Goal: Task Accomplishment & Management: Complete application form

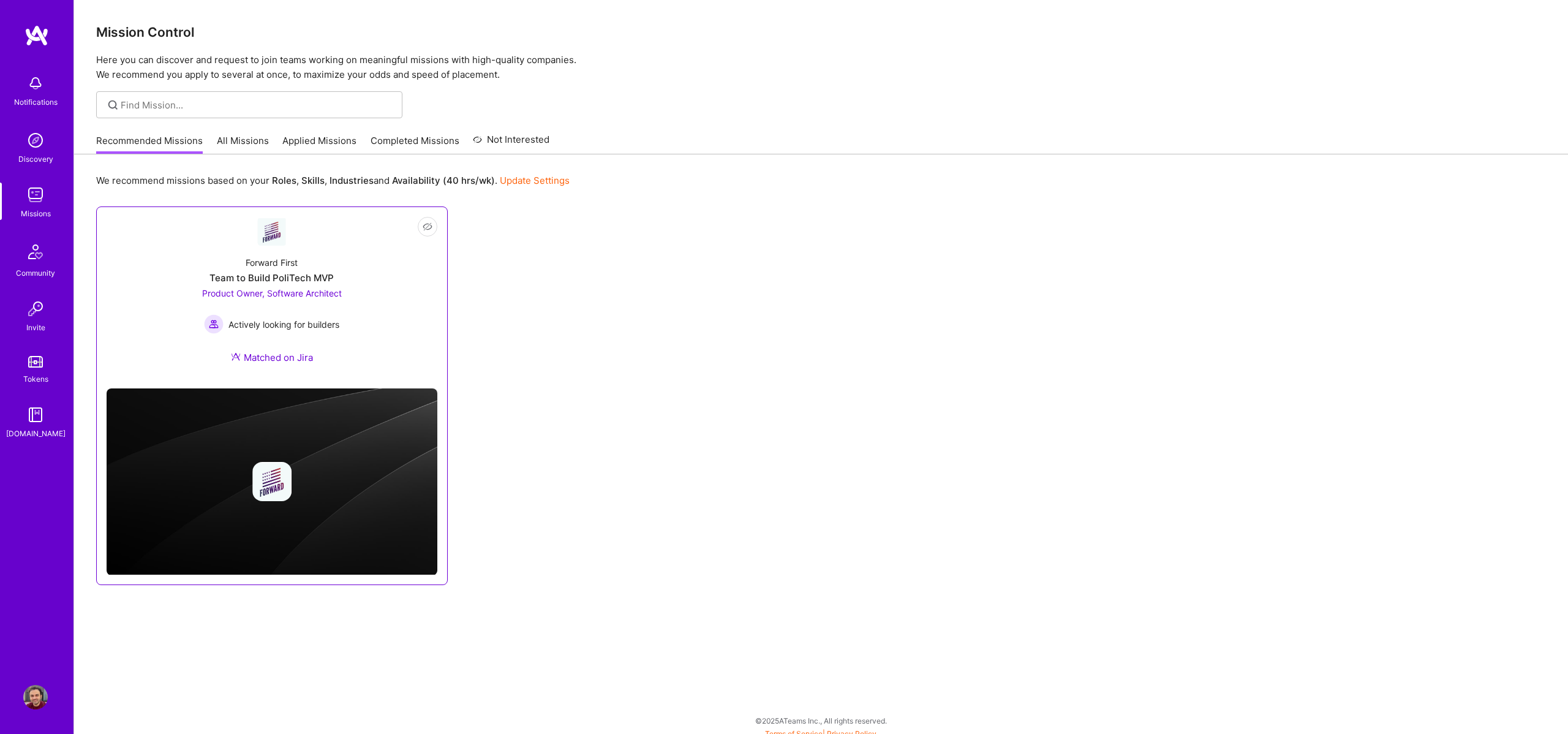
click at [406, 243] on link "Not Interested Forward First Team to Build PoliTech MVP Product Owner, Software…" at bounding box center [271, 298] width 331 height 162
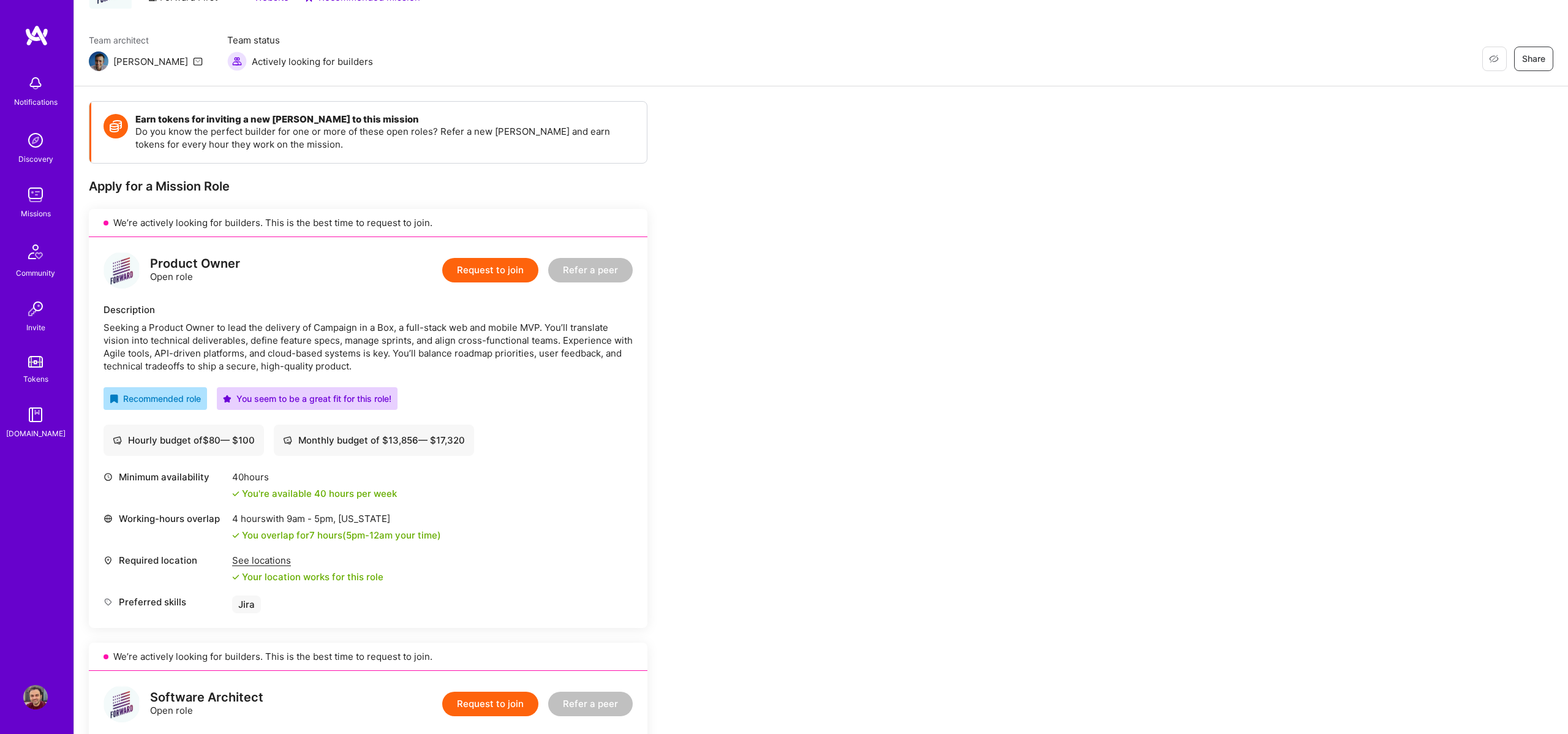
scroll to position [75, 0]
click at [490, 279] on button "Request to join" at bounding box center [490, 272] width 96 height 24
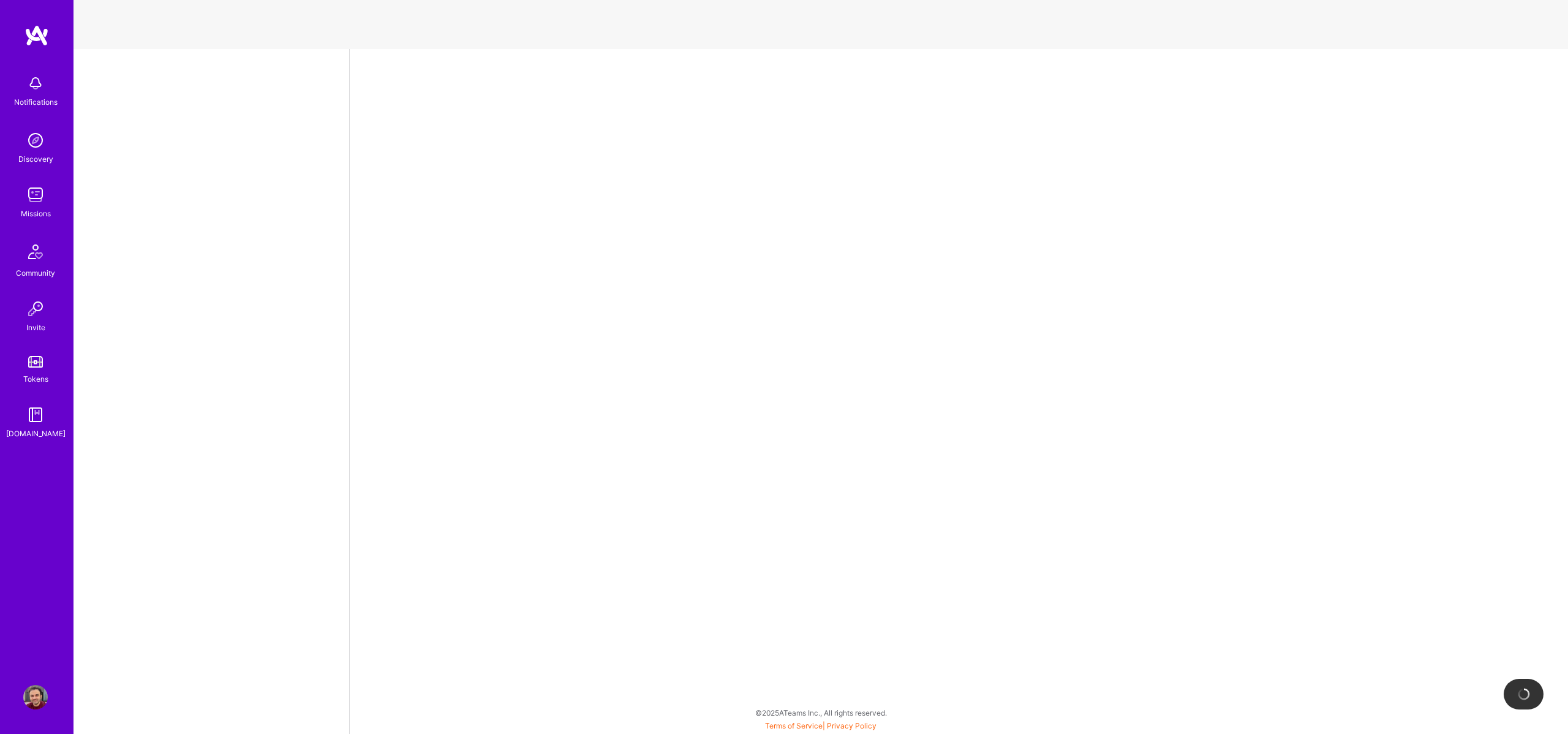
select select "AE"
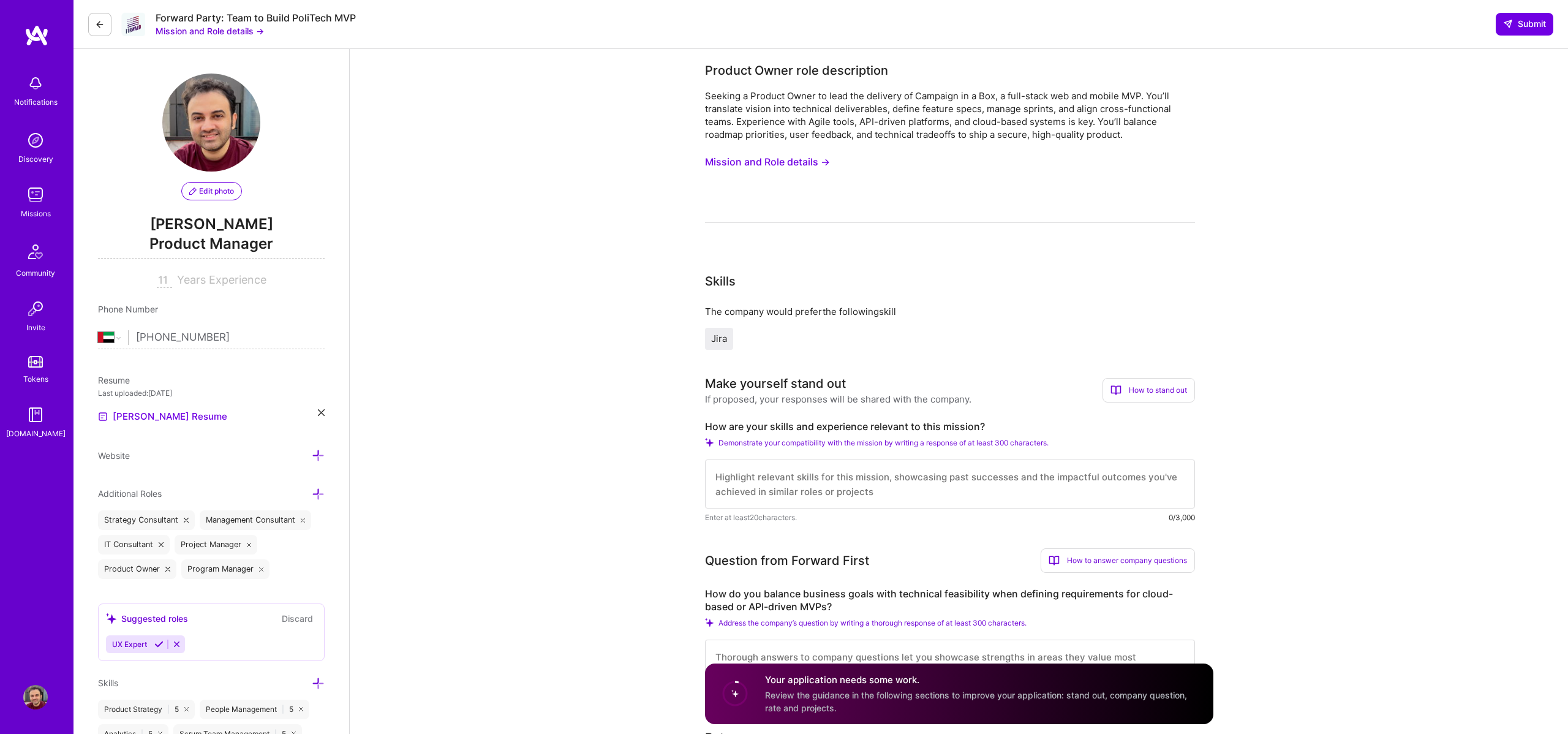
click at [757, 155] on button "Mission and Role details →" at bounding box center [768, 162] width 125 height 22
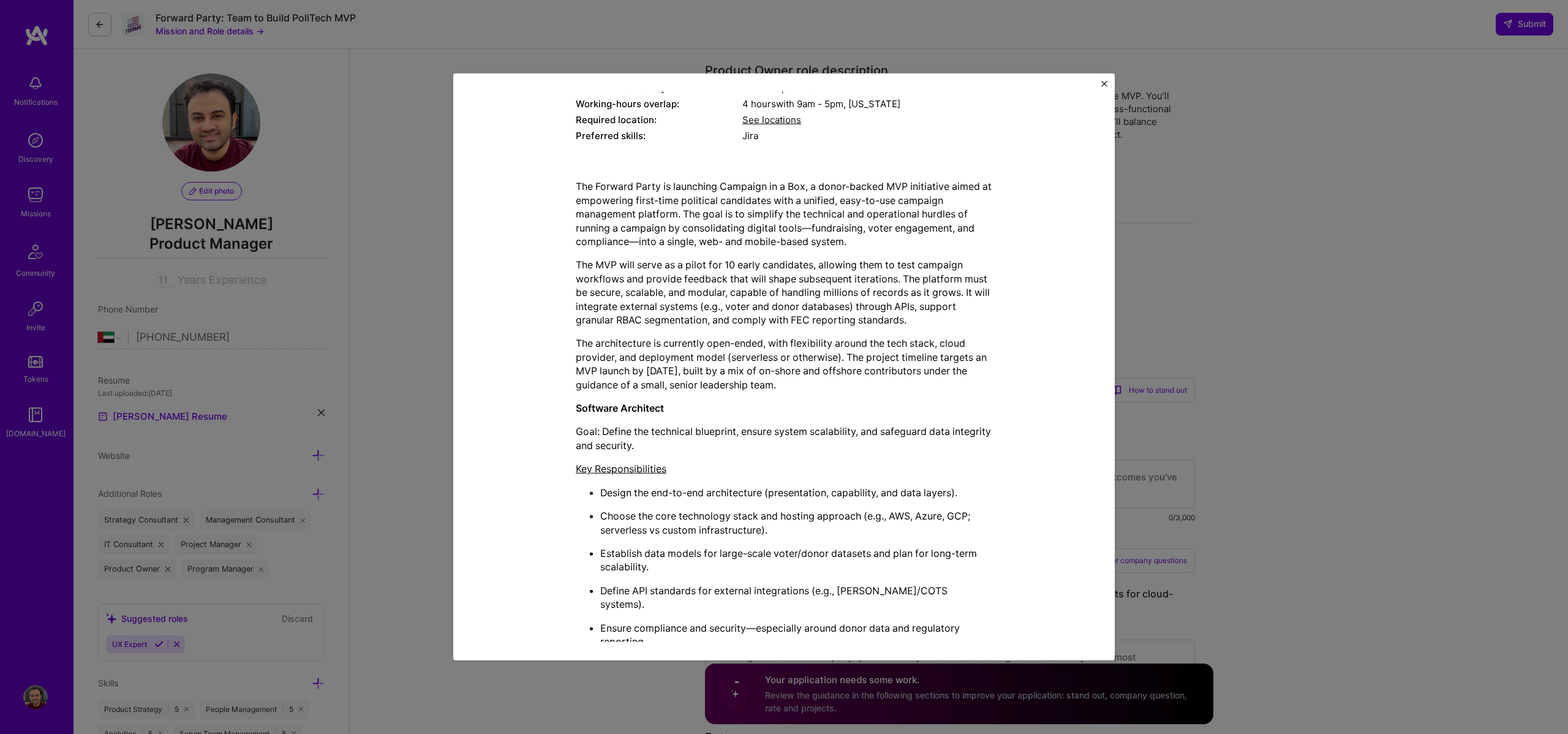
scroll to position [429, 0]
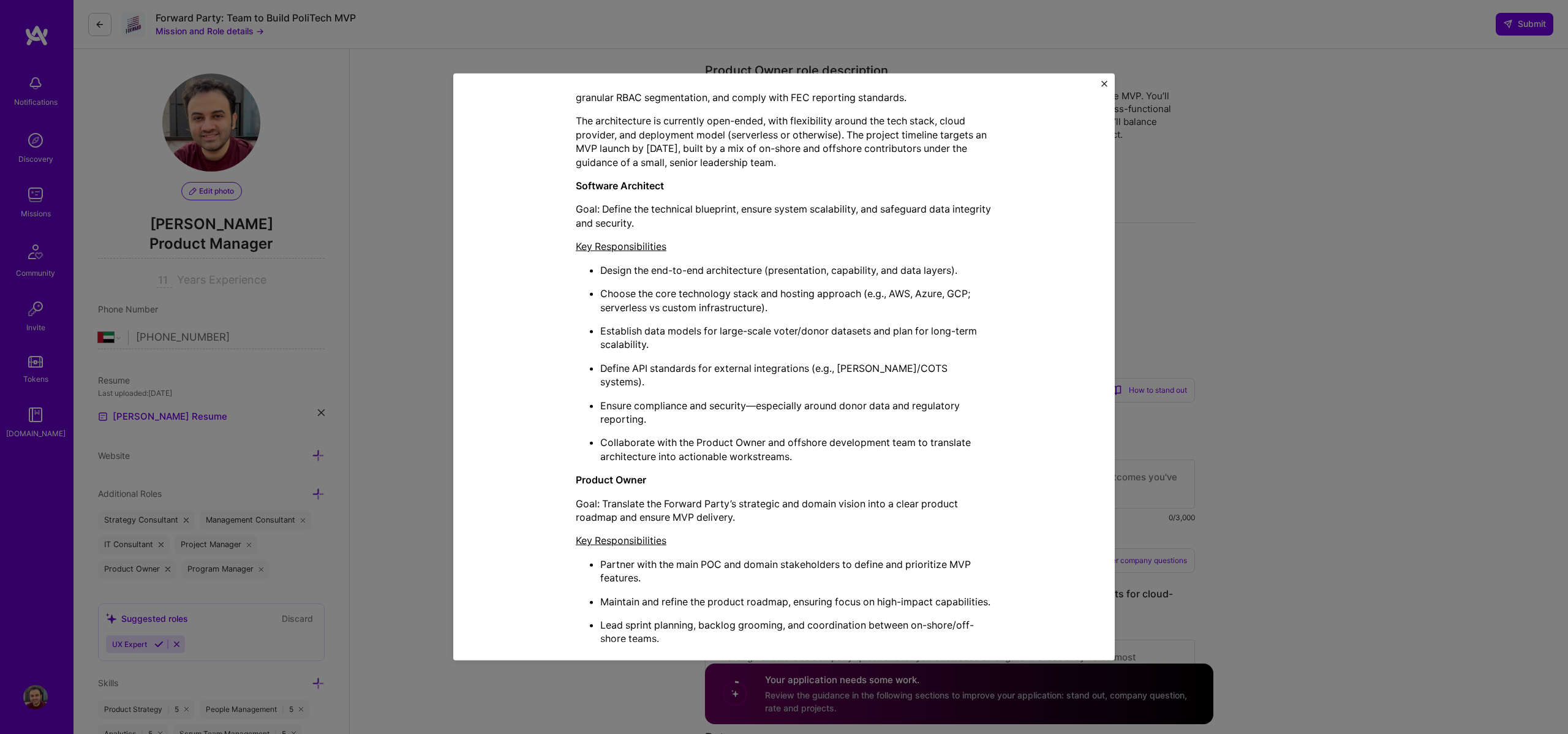
click at [1104, 83] on img "Close" at bounding box center [1104, 84] width 7 height 7
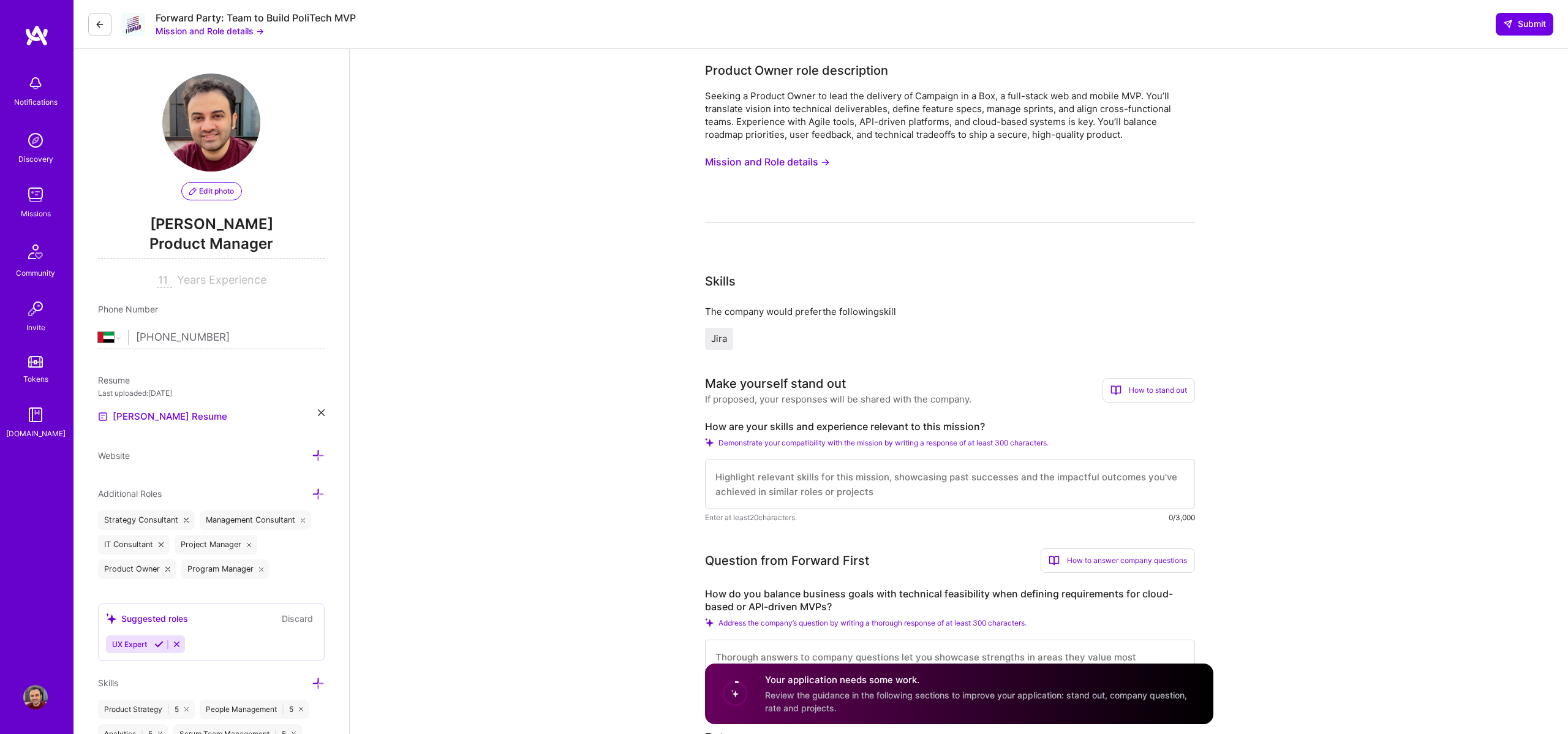
click at [96, 27] on icon at bounding box center [100, 24] width 10 height 10
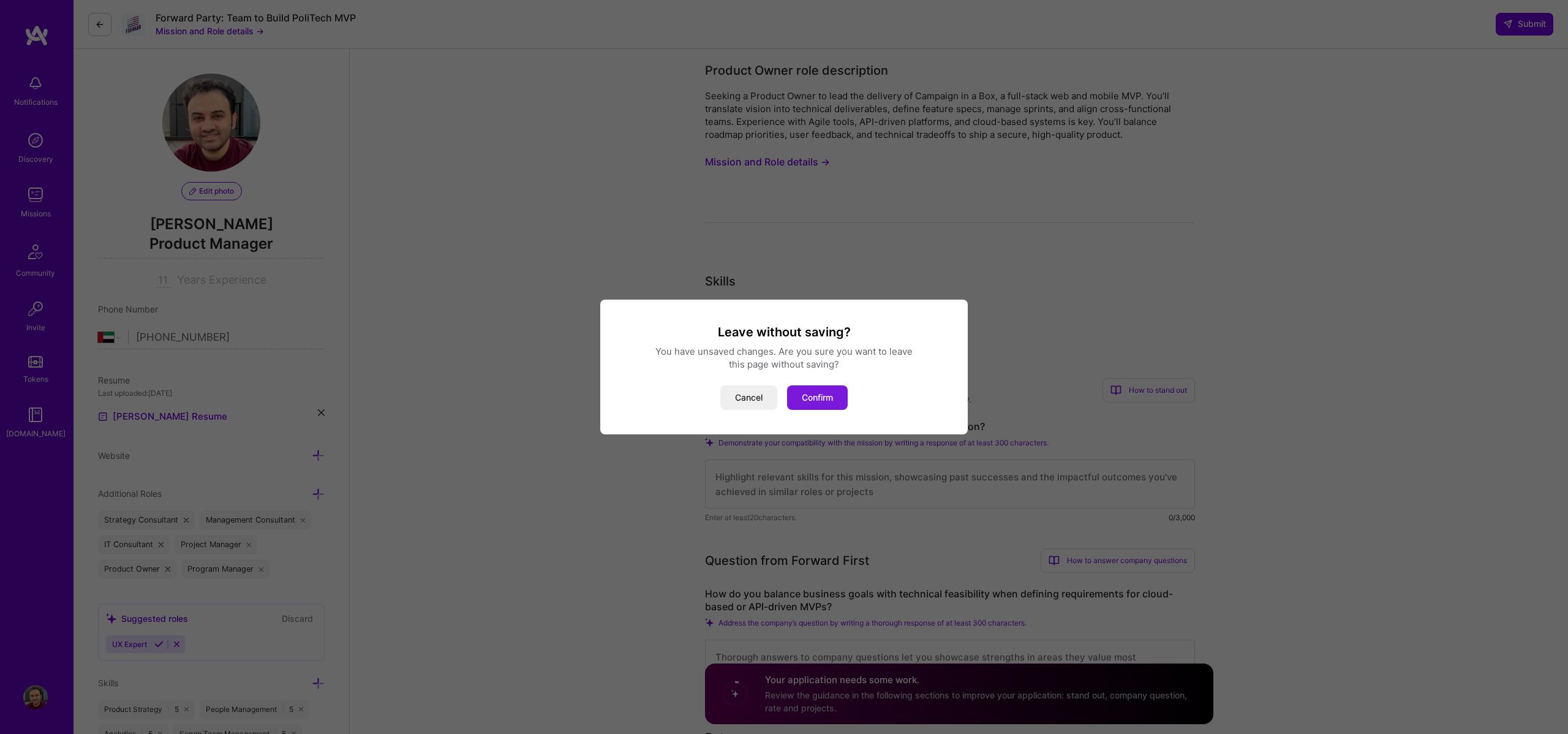
click at [809, 392] on button "Confirm" at bounding box center [817, 398] width 61 height 24
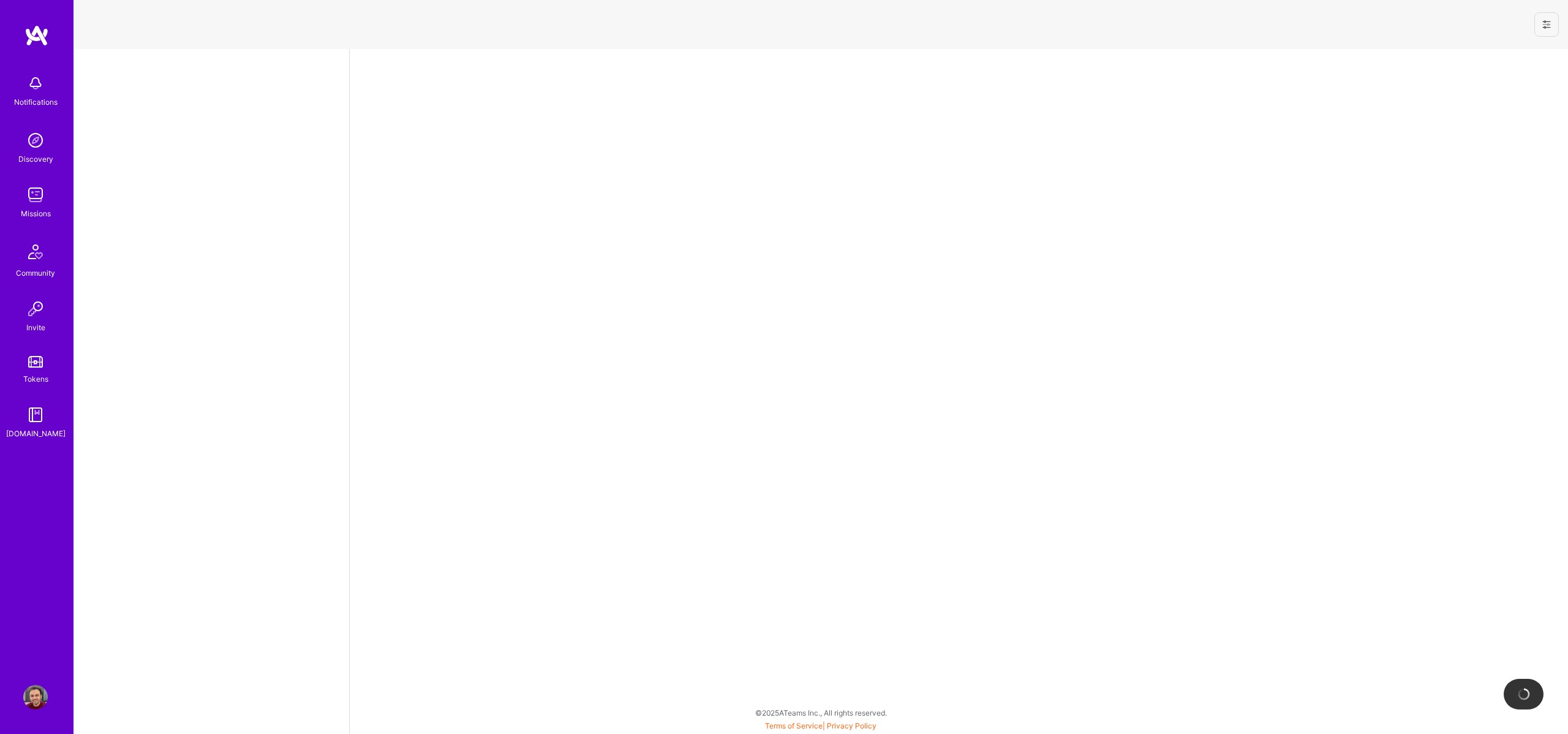
select select "AE"
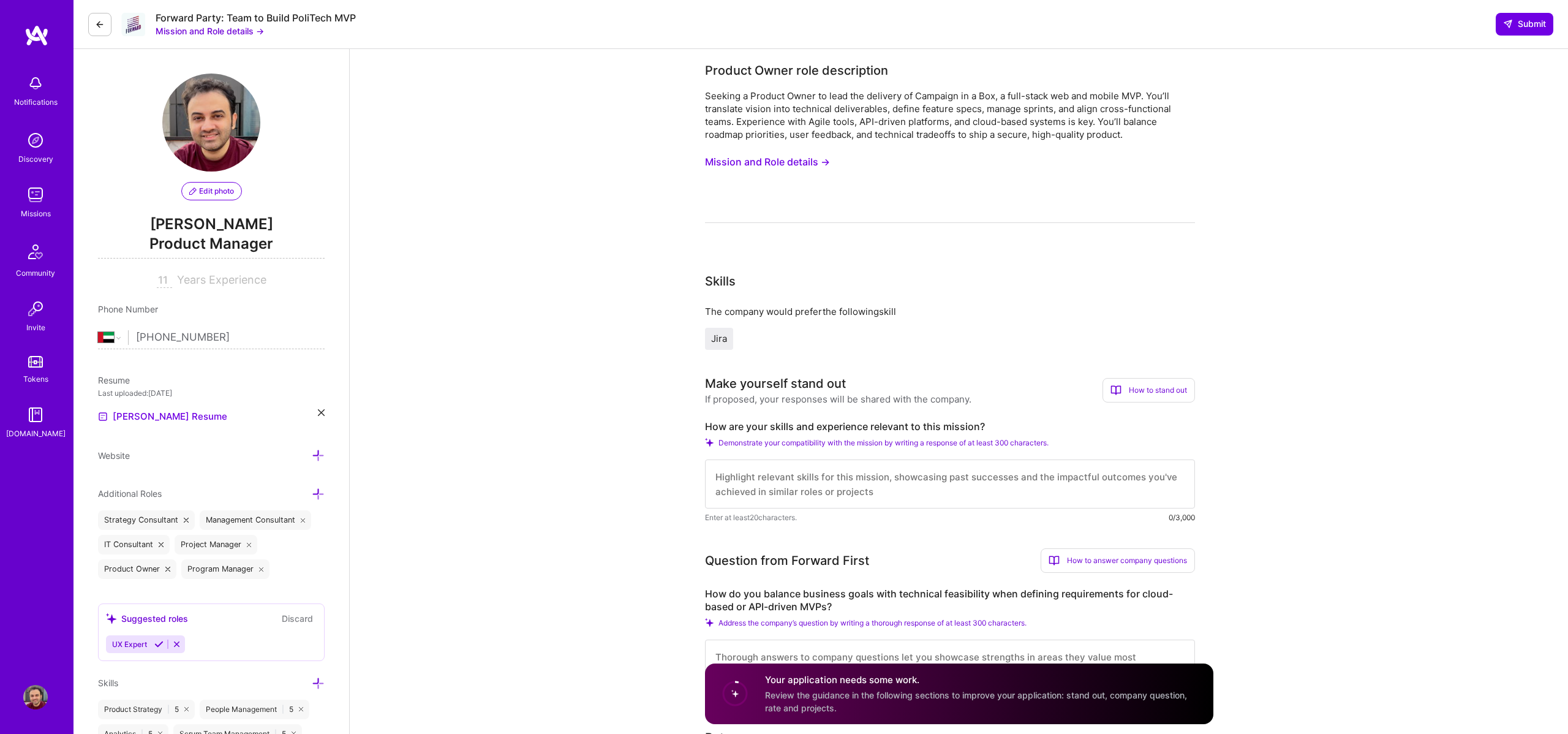
click at [35, 37] on img at bounding box center [36, 35] width 24 height 22
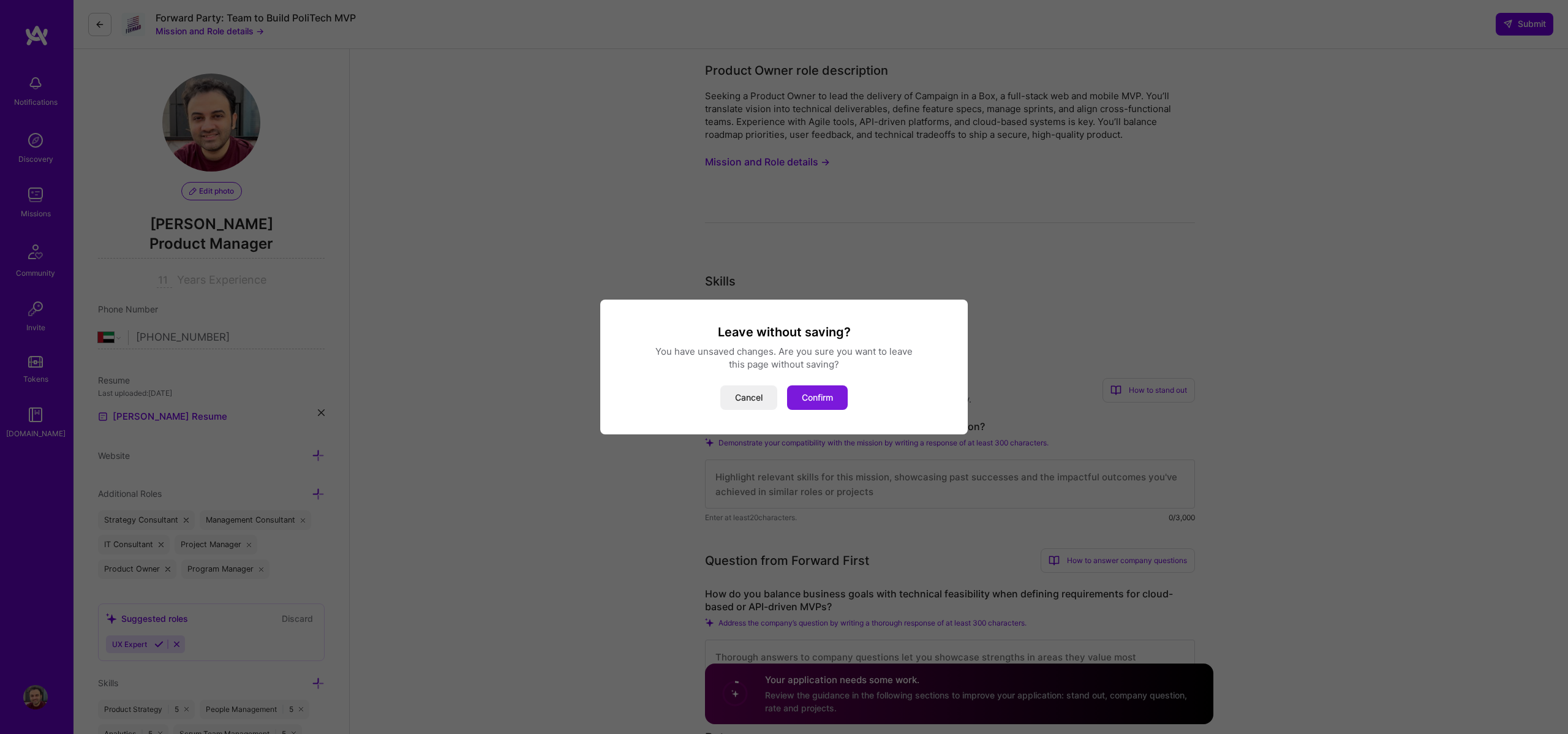
click at [828, 391] on button "Confirm" at bounding box center [817, 398] width 61 height 24
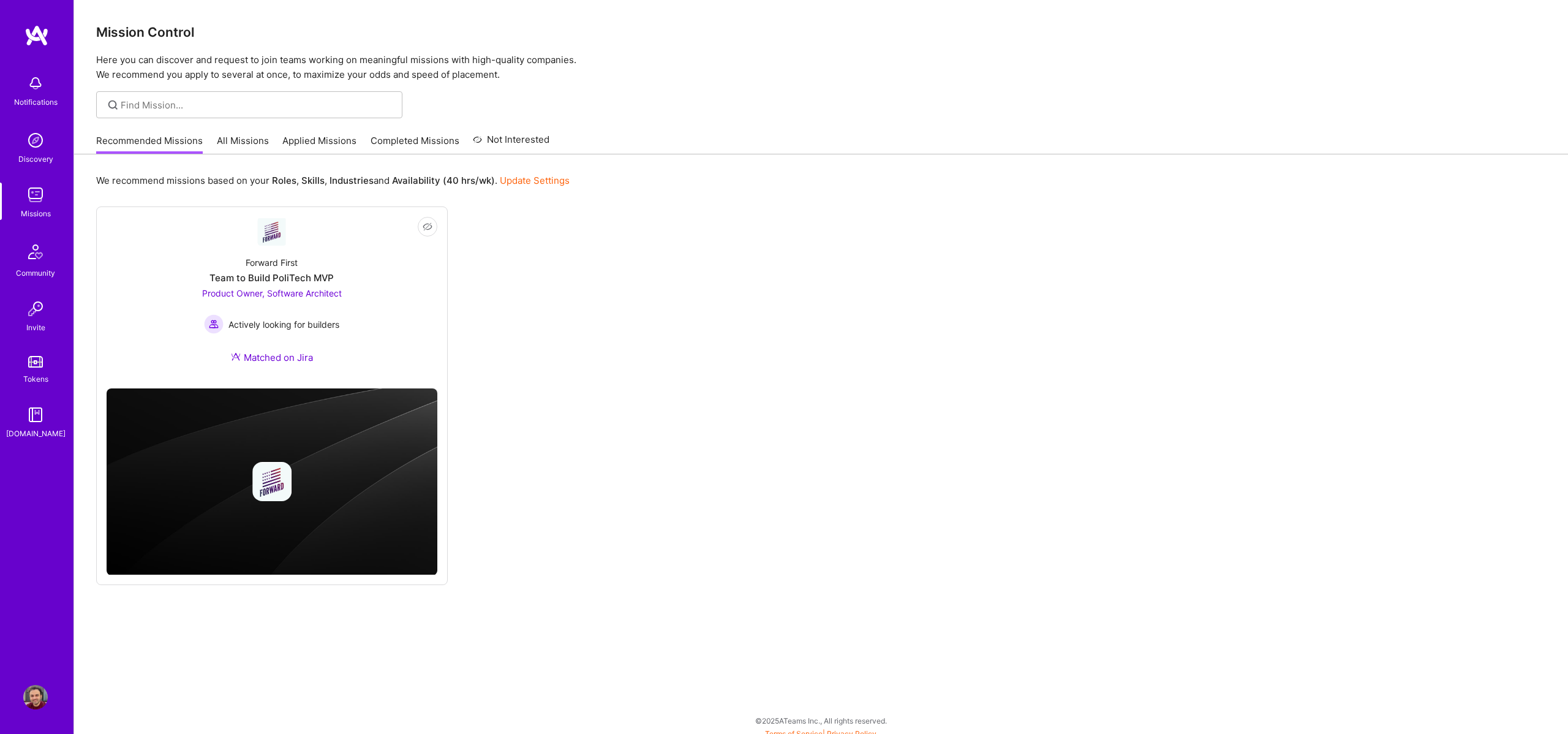
click at [239, 144] on link "All Missions" at bounding box center [243, 144] width 52 height 20
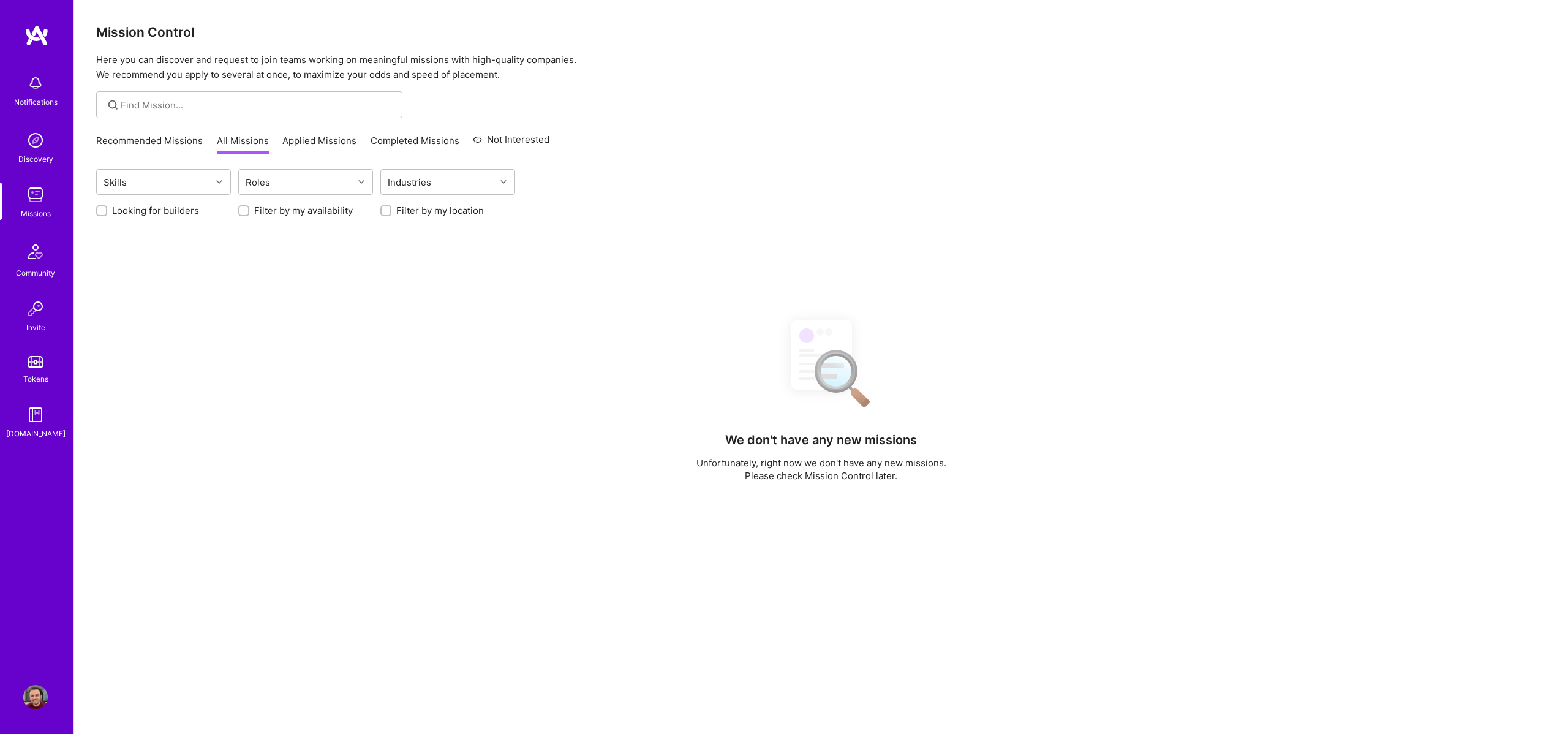
click at [166, 142] on link "Recommended Missions" at bounding box center [149, 144] width 106 height 20
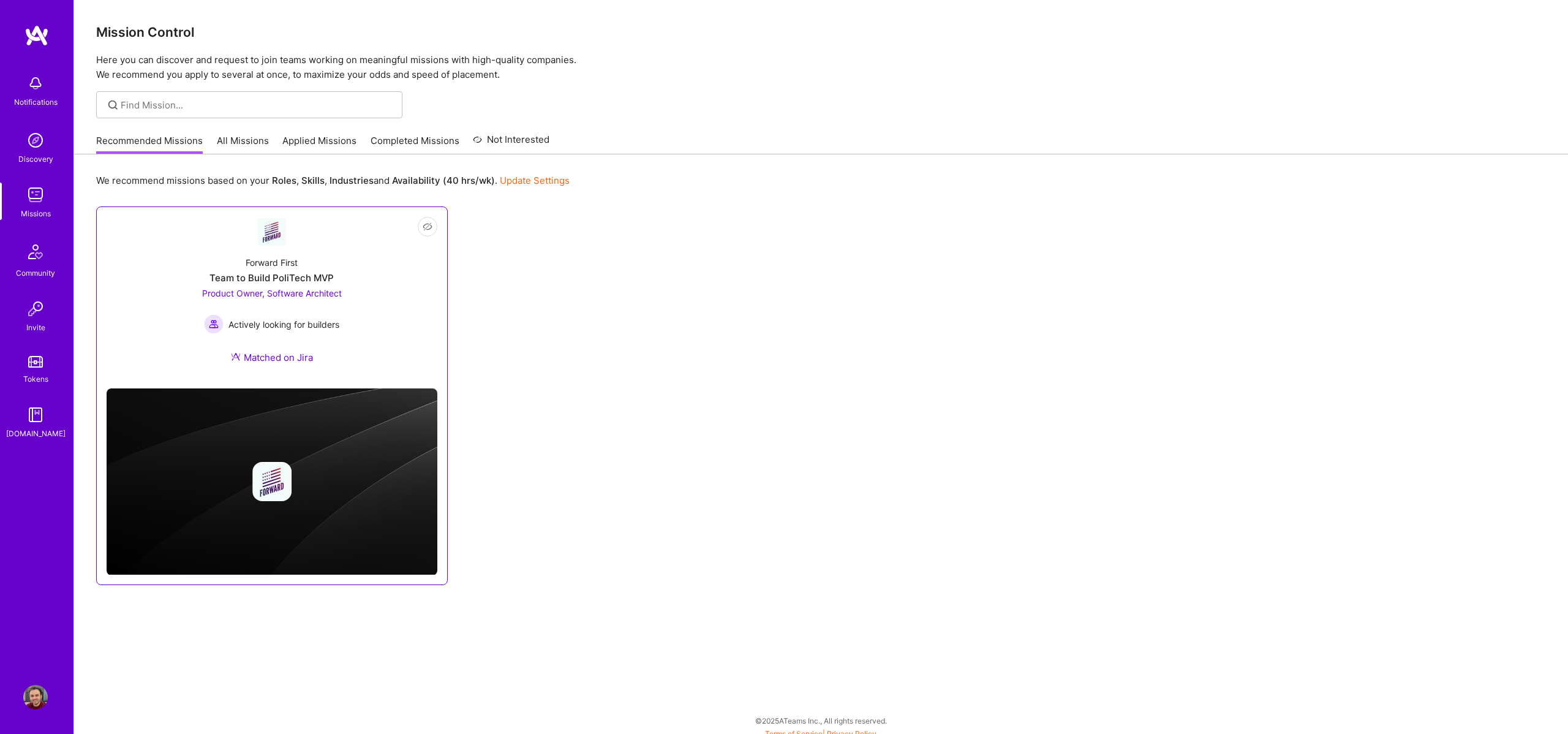
click at [333, 296] on span "Product Owner, Software Architect" at bounding box center [272, 292] width 140 height 10
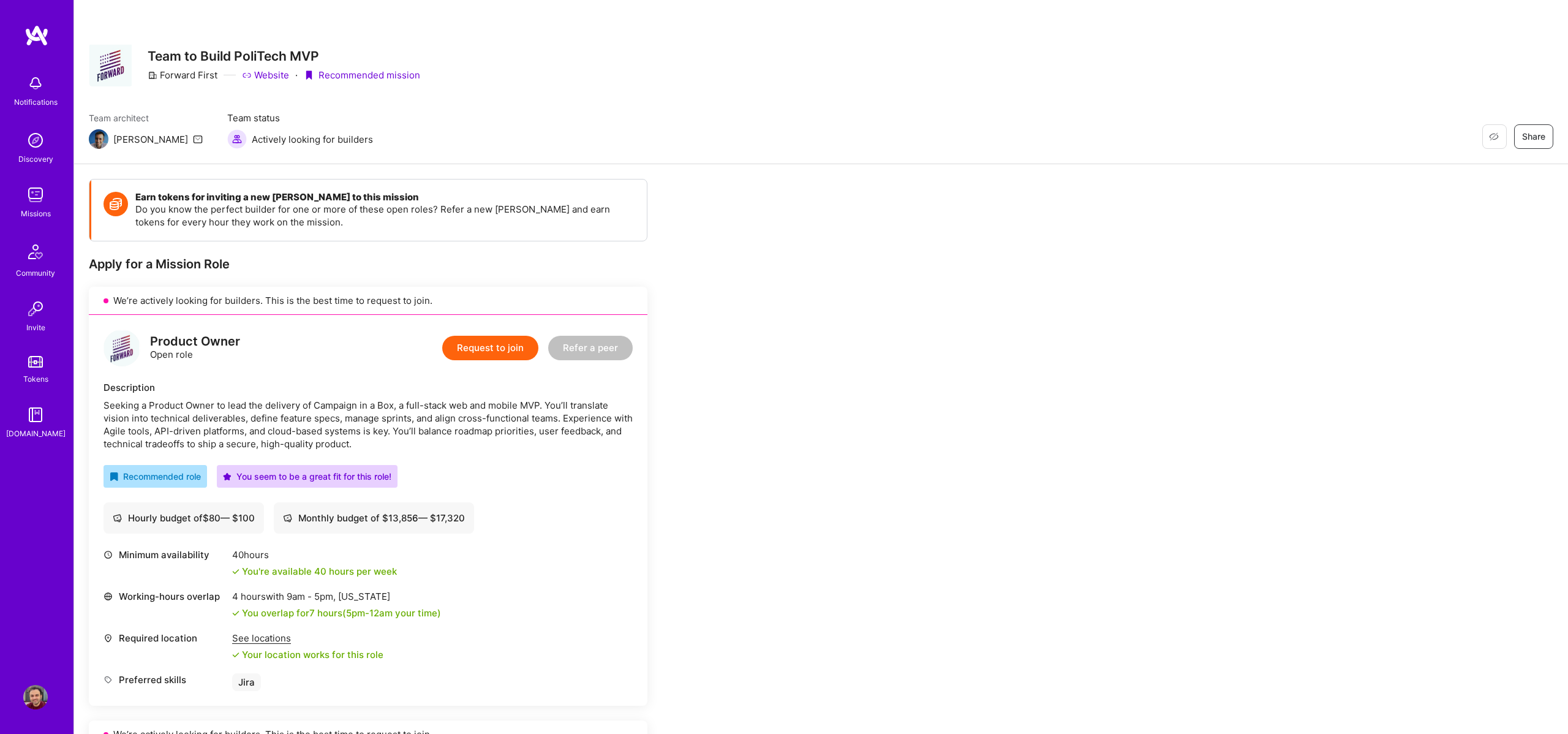
click at [193, 134] on icon at bounding box center [198, 139] width 10 height 10
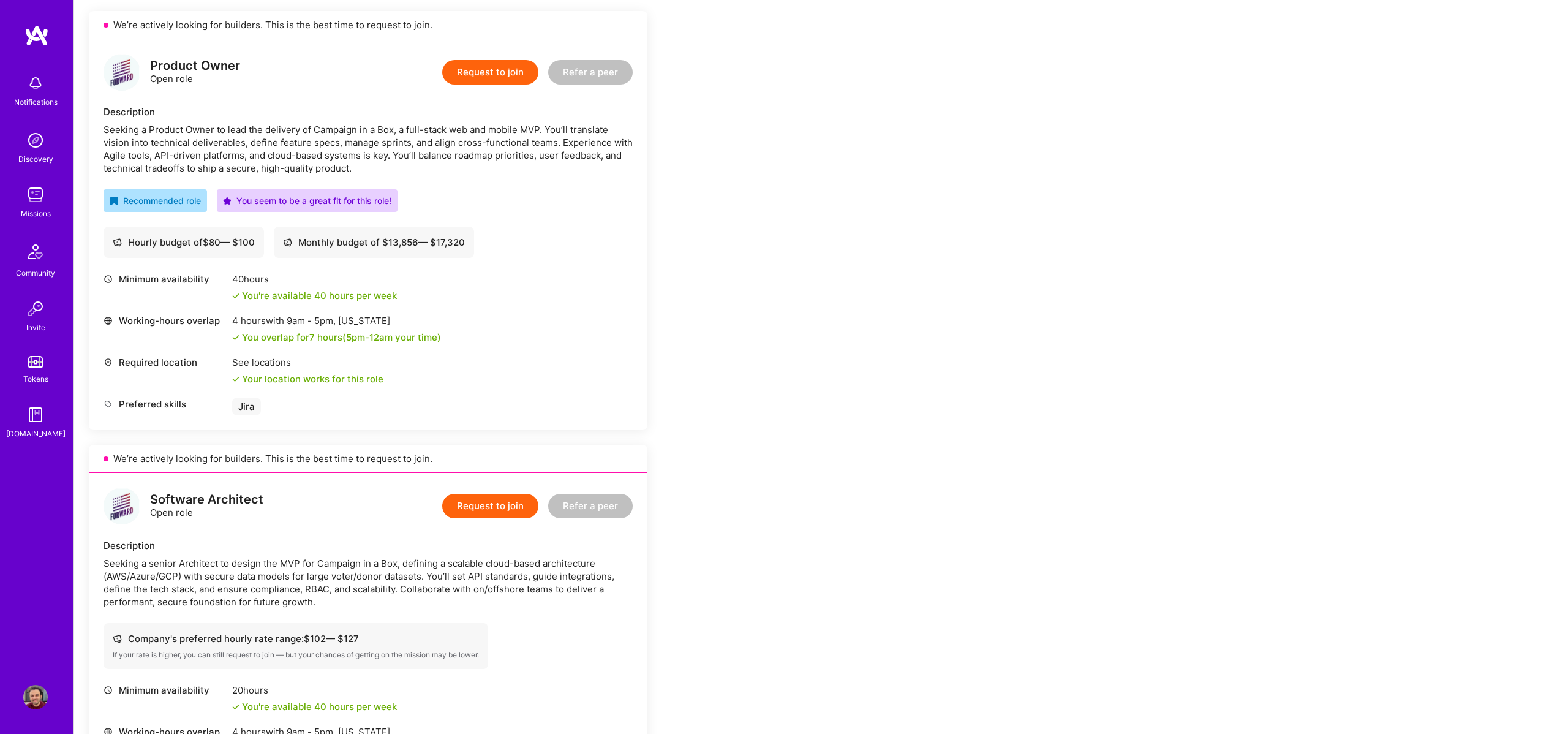
scroll to position [296, 0]
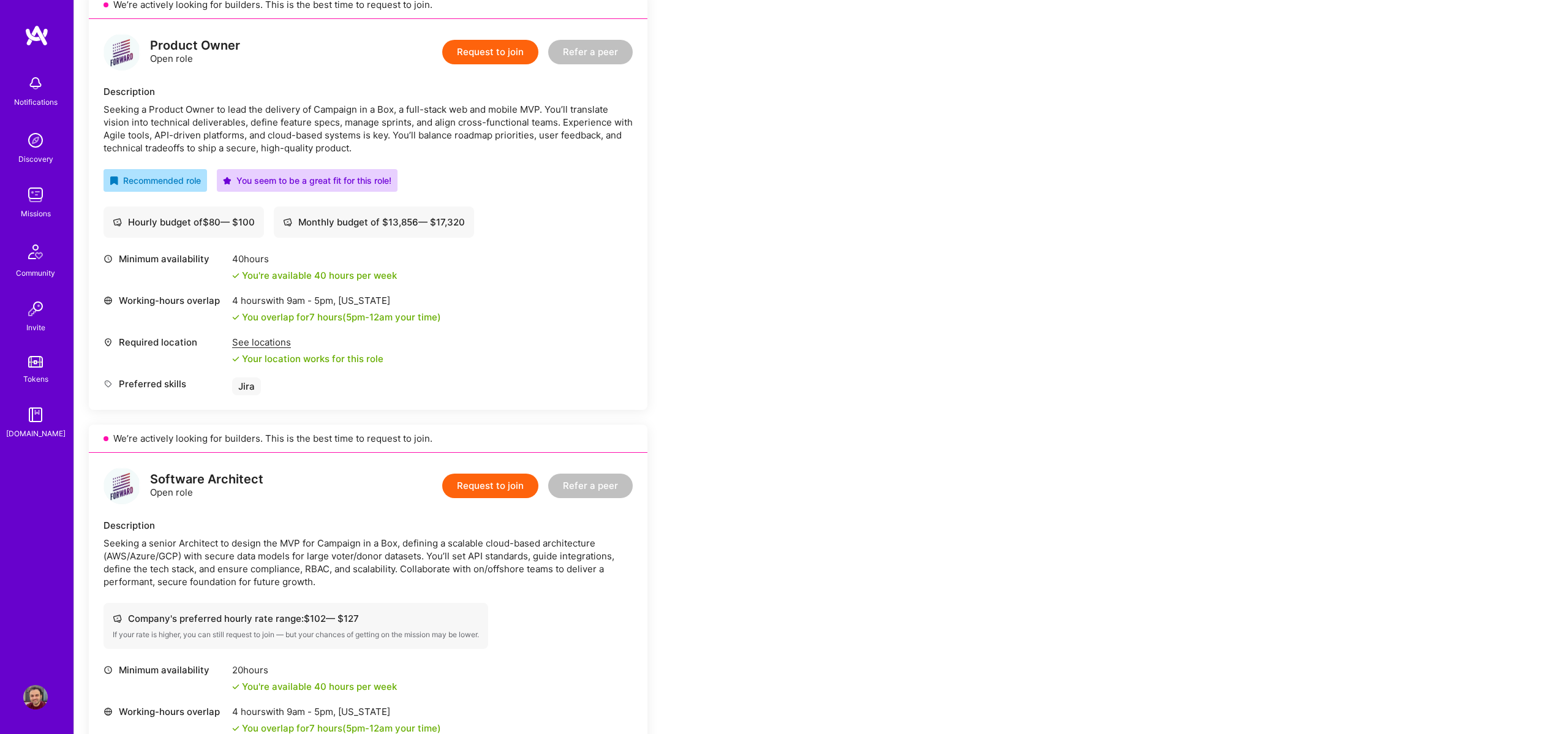
click at [32, 696] on img at bounding box center [35, 697] width 24 height 24
